Goal: Task Accomplishment & Management: Use online tool/utility

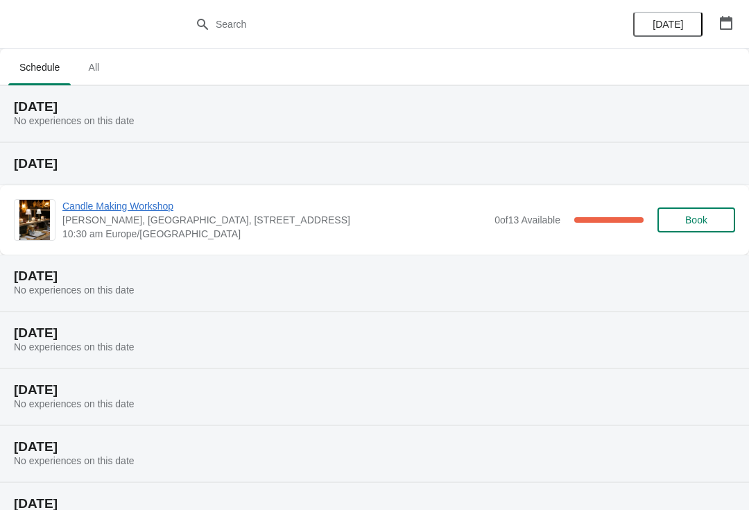
click at [153, 212] on span "Candle Making Workshop" at bounding box center [274, 206] width 425 height 14
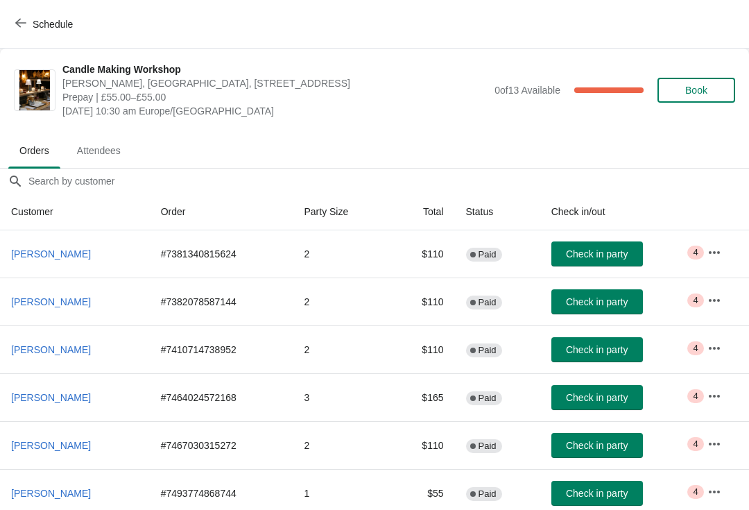
click at [85, 147] on span "Attendees" at bounding box center [99, 150] width 66 height 25
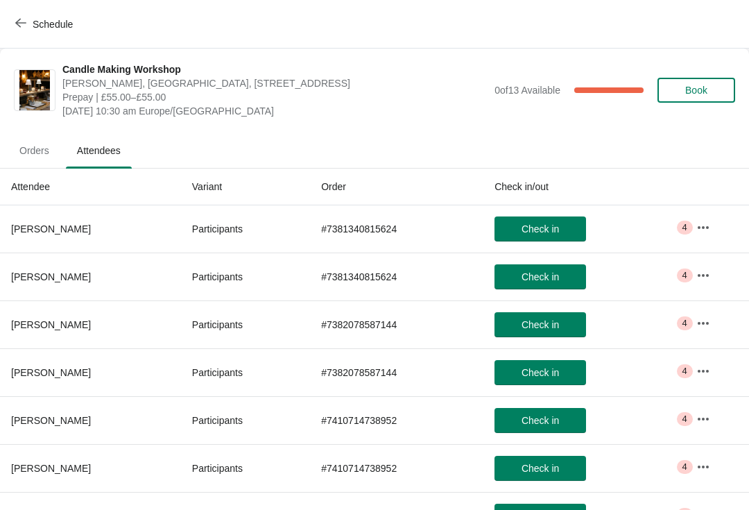
click at [706, 233] on icon "button" at bounding box center [704, 228] width 14 height 14
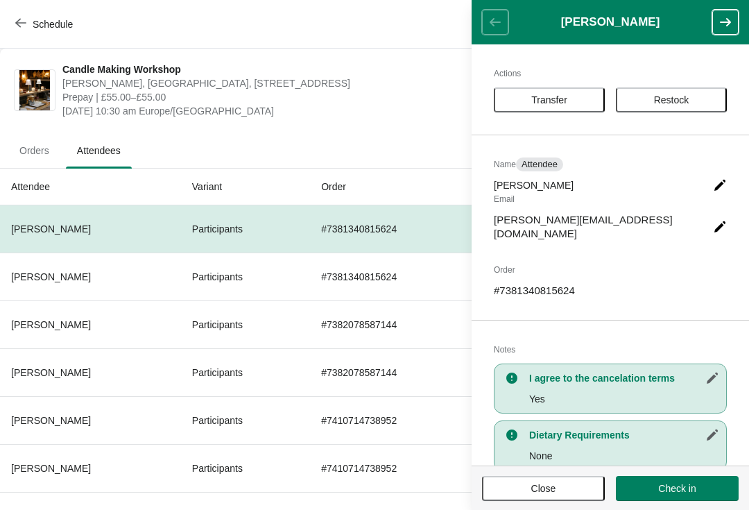
click at [715, 22] on button "button" at bounding box center [726, 22] width 26 height 25
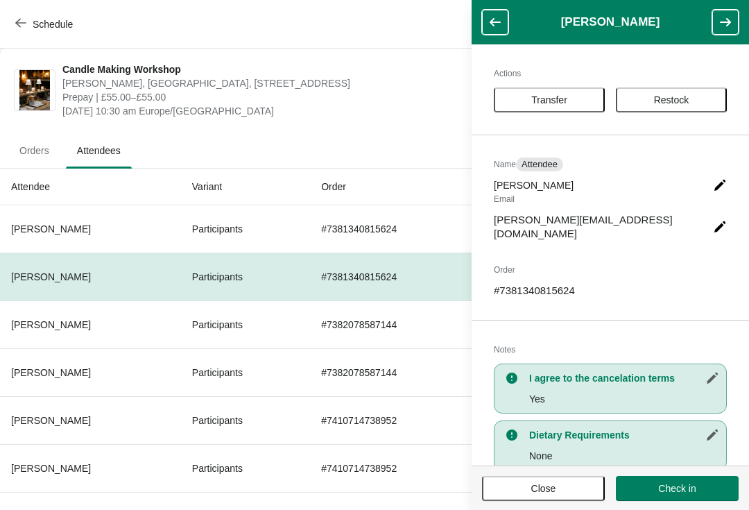
click at [719, 23] on icon "button" at bounding box center [726, 22] width 14 height 14
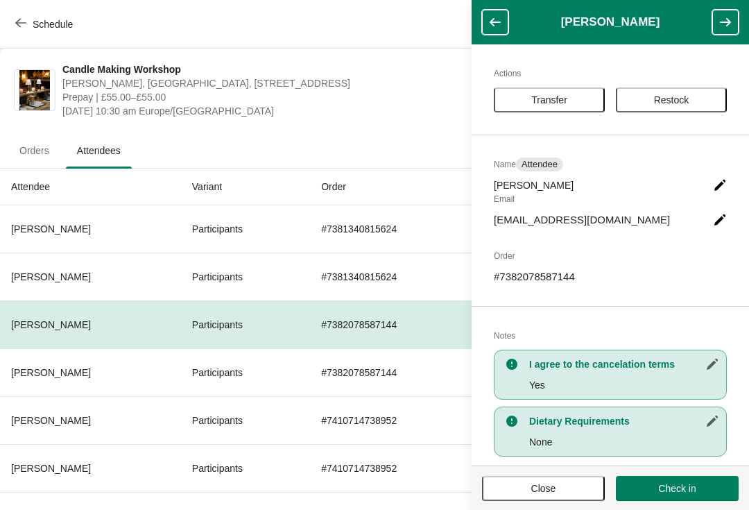
click at [715, 28] on button "button" at bounding box center [726, 22] width 26 height 25
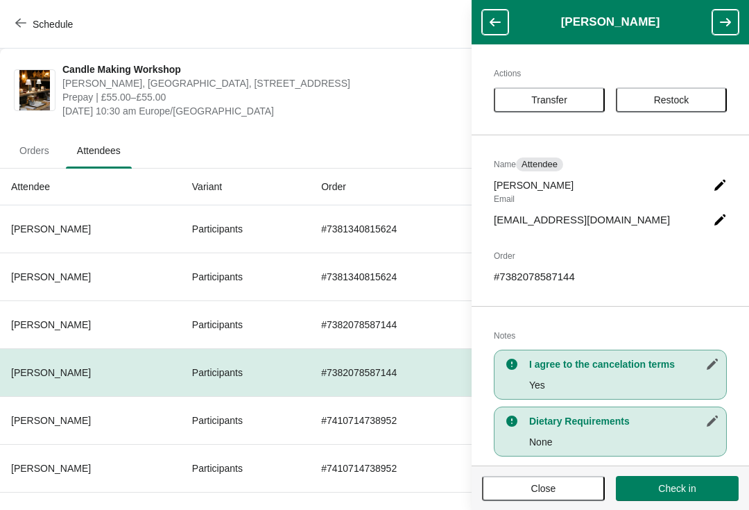
click at [713, 32] on button "button" at bounding box center [726, 22] width 26 height 25
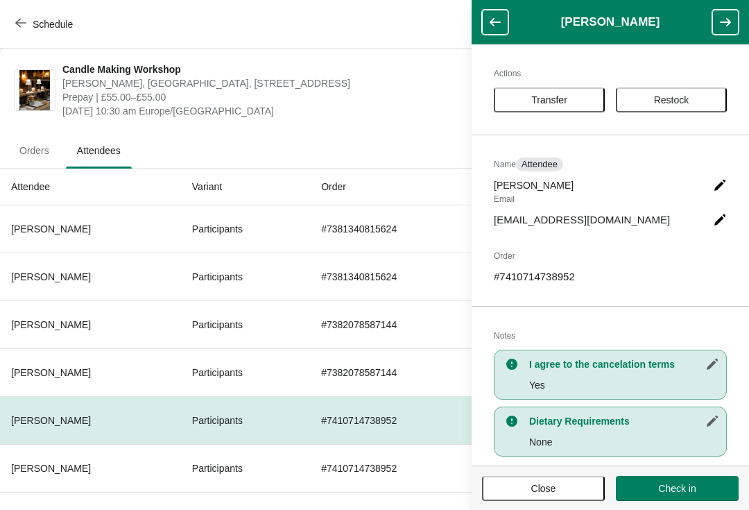
click at [712, 35] on header "[PERSON_NAME]" at bounding box center [611, 22] width 278 height 44
click at [711, 36] on header "[PERSON_NAME]" at bounding box center [611, 22] width 278 height 44
click at [717, 31] on button "button" at bounding box center [726, 22] width 26 height 25
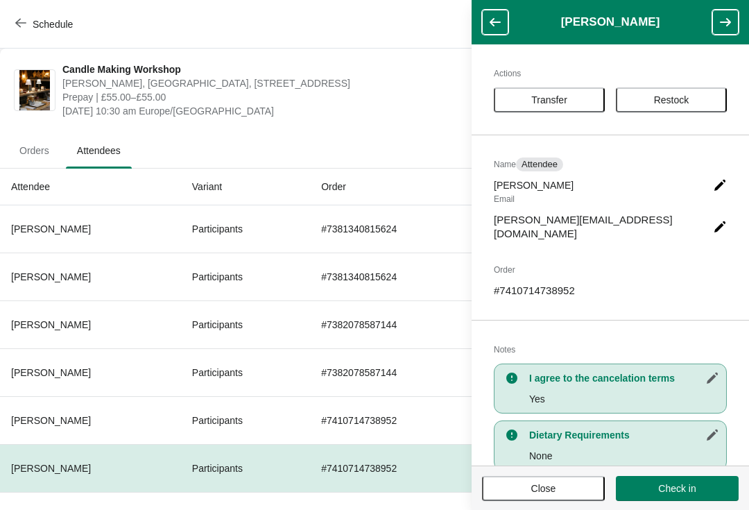
click at [722, 24] on icon "button" at bounding box center [726, 22] width 14 height 14
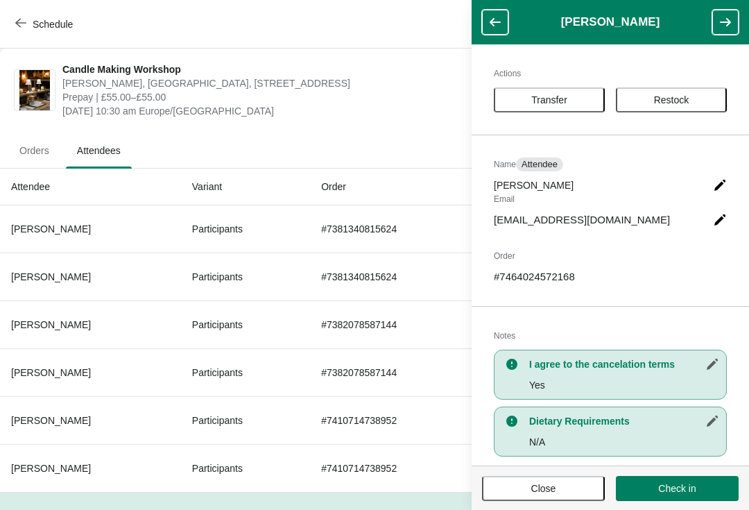
click at [720, 28] on icon "button" at bounding box center [726, 22] width 14 height 14
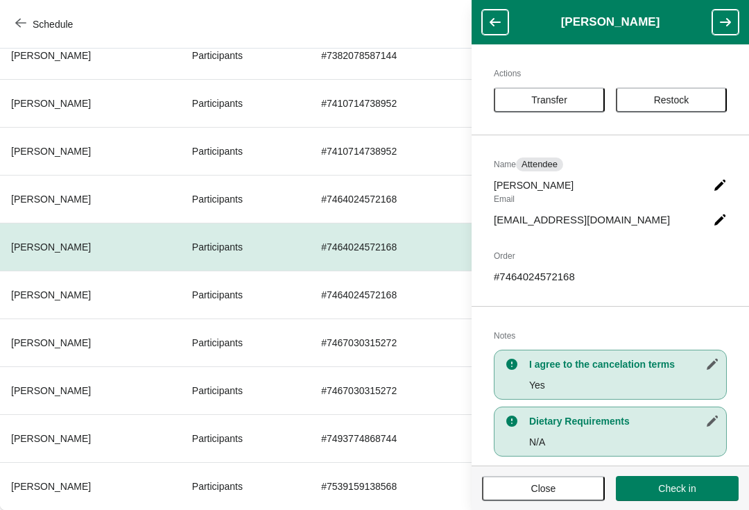
scroll to position [317, 0]
click at [713, 17] on button "button" at bounding box center [726, 22] width 26 height 25
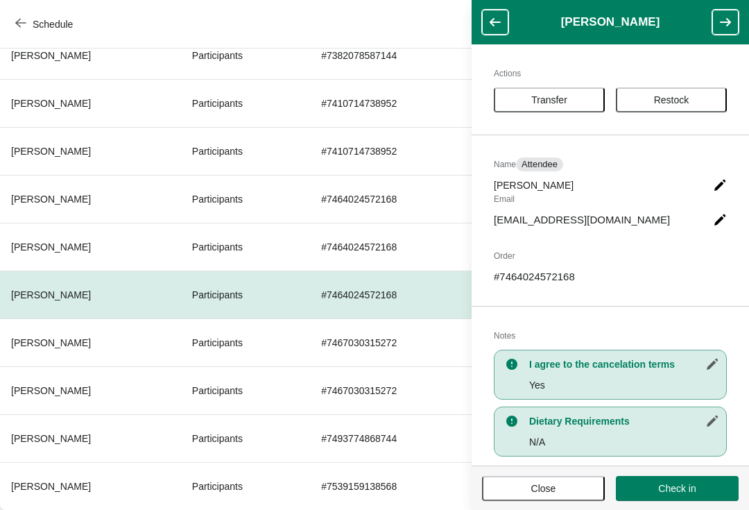
click at [720, 28] on icon "button" at bounding box center [726, 22] width 14 height 14
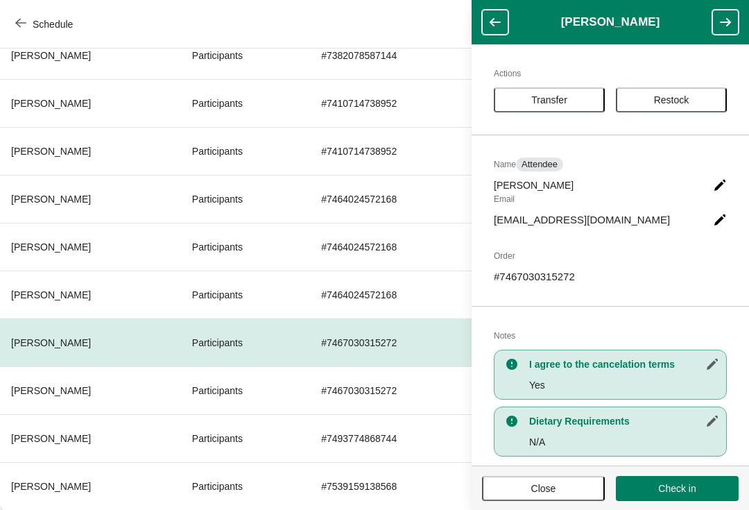
click at [728, 17] on icon "button" at bounding box center [726, 22] width 14 height 14
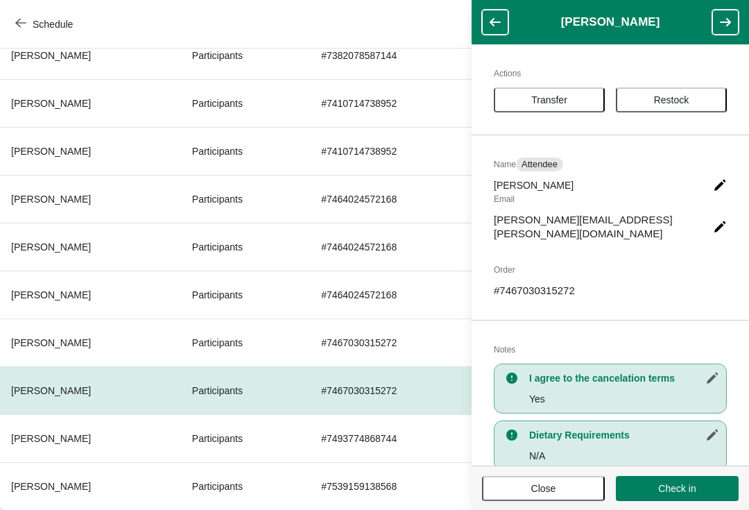
click at [733, 11] on button "button" at bounding box center [726, 22] width 26 height 25
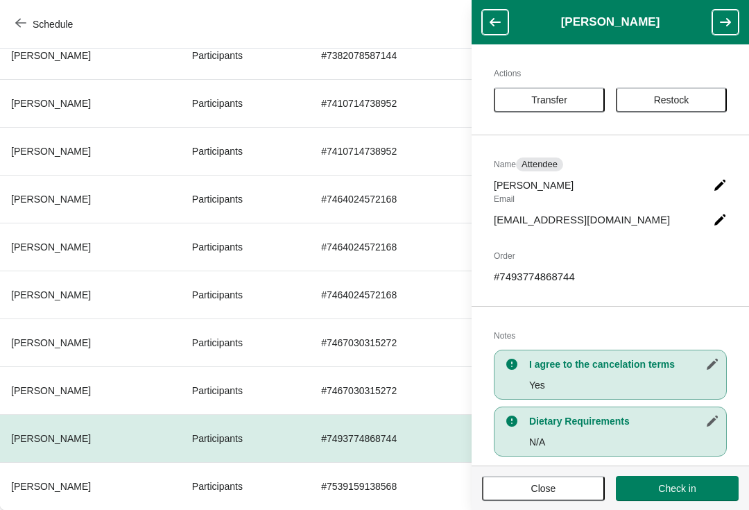
click at [738, 7] on header "[PERSON_NAME]" at bounding box center [611, 22] width 278 height 44
click at [737, 11] on button "button" at bounding box center [726, 22] width 26 height 25
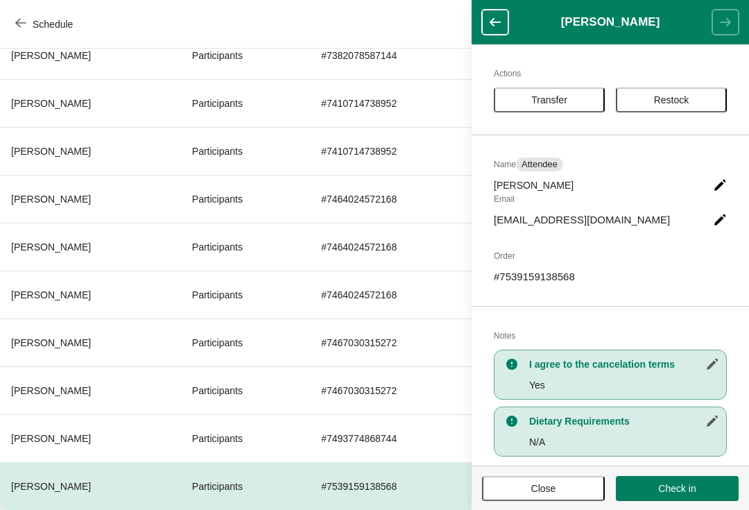
click at [570, 487] on span "Close" at bounding box center [544, 488] width 98 height 11
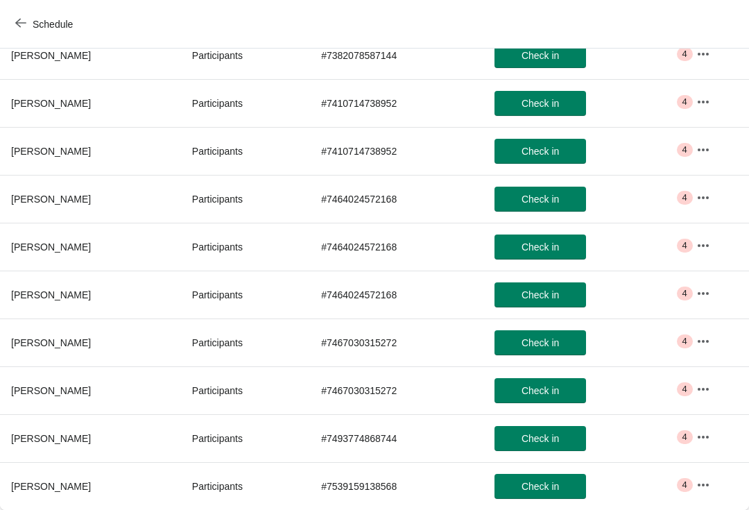
click at [27, 22] on span "Schedule" at bounding box center [45, 23] width 55 height 13
